Goal: Task Accomplishment & Management: Use online tool/utility

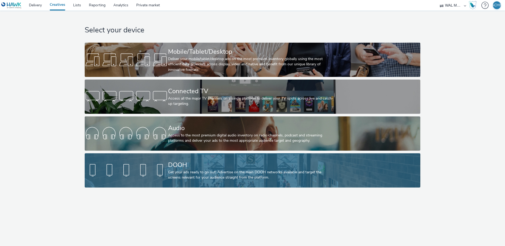
click at [203, 172] on div "Get your ads ready to go out! Advertise on the main DOOH networks available and…" at bounding box center [251, 174] width 167 height 11
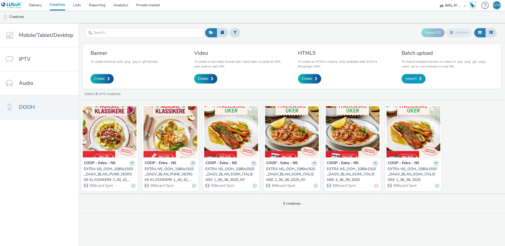
click at [415, 78] on span "Import" at bounding box center [410, 78] width 11 height 5
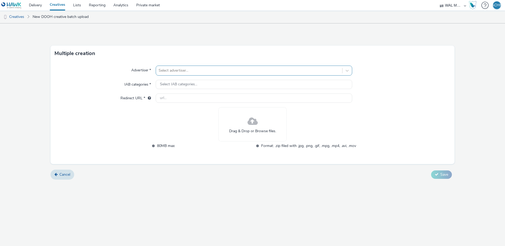
click at [195, 70] on div at bounding box center [249, 70] width 181 height 6
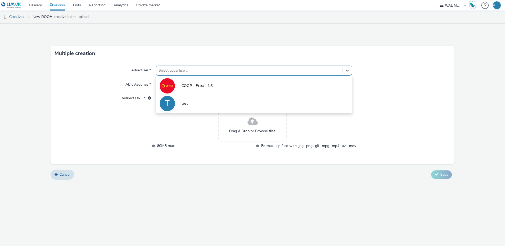
click at [213, 184] on div "Multiple creation Advertiser * option test focused, 2 of 2. 2 results available…" at bounding box center [252, 134] width 505 height 222
